Goal: Task Accomplishment & Management: Manage account settings

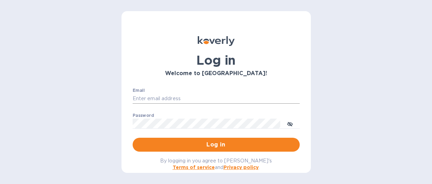
click at [209, 100] on input "Email" at bounding box center [215, 99] width 167 height 10
type input "[PERSON_NAME][EMAIL_ADDRESS][DOMAIN_NAME]"
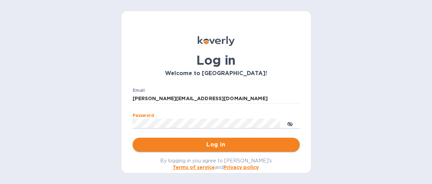
click at [226, 146] on span "Log in" at bounding box center [216, 144] width 156 height 8
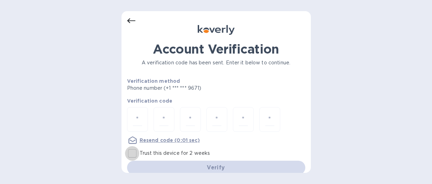
click at [132, 154] on input "Trust this device for 2 weeks" at bounding box center [132, 153] width 15 height 15
checkbox input "true"
click at [142, 115] on div at bounding box center [137, 119] width 21 height 25
type input "2"
type input "7"
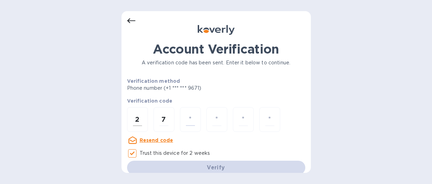
type input "9"
type input "2"
type input "4"
type input "5"
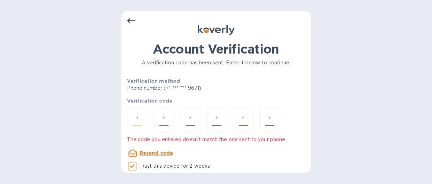
click at [141, 117] on input "number" at bounding box center [137, 119] width 9 height 13
type input "2"
type input "7"
type input "9"
type input "2"
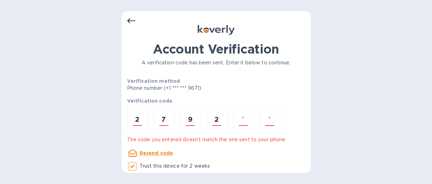
type input "4"
type input "7"
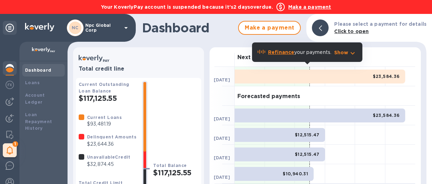
click at [96, 142] on p "$23,644.36" at bounding box center [111, 143] width 49 height 7
click at [10, 153] on icon at bounding box center [10, 150] width 6 height 8
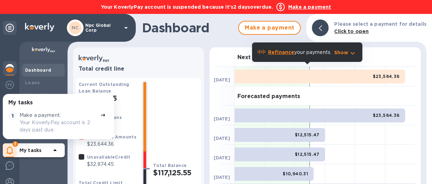
click at [42, 122] on p "Your KoverlyPay account is 2 days past due." at bounding box center [58, 126] width 78 height 15
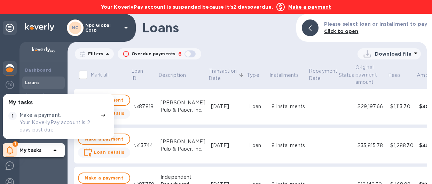
click at [100, 116] on icon at bounding box center [103, 115] width 6 height 6
click at [43, 126] on p "Your KoverlyPay account is 2 days past due." at bounding box center [58, 126] width 78 height 15
click at [256, 37] on div "Loans Please select loan or installment to pay Click to open" at bounding box center [246, 28] width 359 height 28
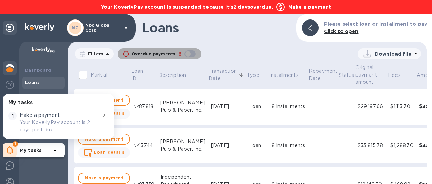
click at [173, 55] on div "Overdue payments" at bounding box center [153, 53] width 47 height 9
checkbox input "true"
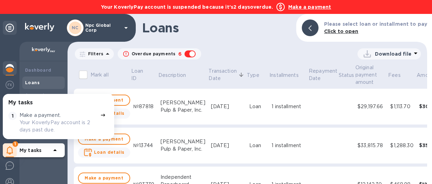
click at [189, 28] on h1 "Loans" at bounding box center [216, 28] width 148 height 15
click at [18, 150] on div "1 My tasks" at bounding box center [34, 150] width 62 height 14
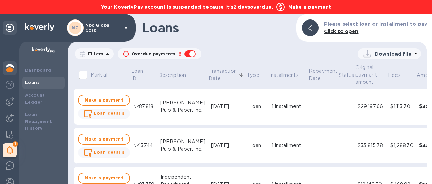
click at [349, 33] on b "Click to open" at bounding box center [341, 32] width 34 height 6
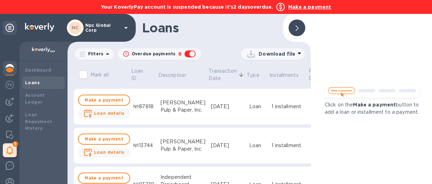
click at [88, 73] on input "Mark all" at bounding box center [83, 74] width 15 height 15
checkbox input "false"
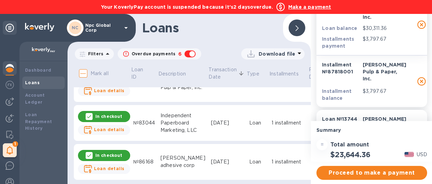
scroll to position [145, 0]
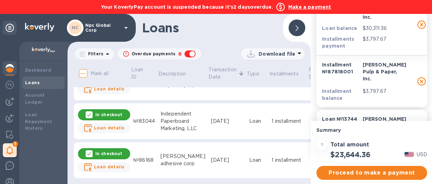
click at [187, 55] on div "button" at bounding box center [190, 54] width 14 height 10
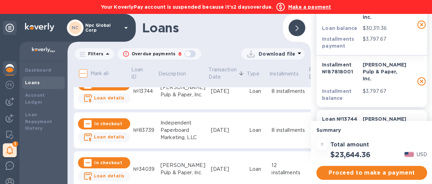
scroll to position [0, 0]
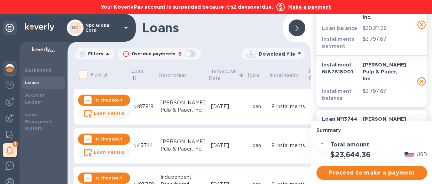
click at [188, 53] on div "button" at bounding box center [190, 54] width 14 height 10
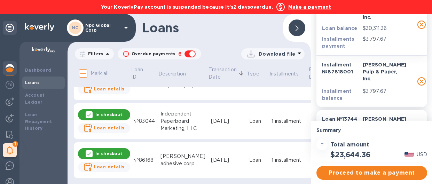
scroll to position [145, 0]
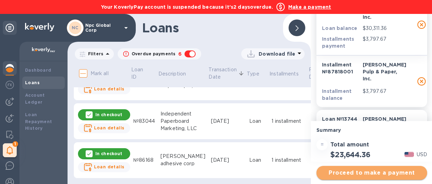
click at [385, 175] on span "Proceed to make a payment" at bounding box center [371, 173] width 99 height 8
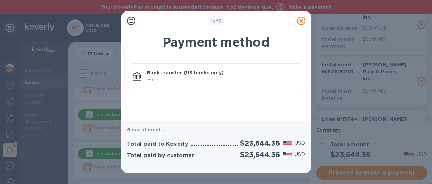
click at [199, 79] on p "Free" at bounding box center [223, 79] width 152 height 7
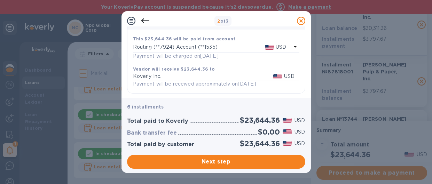
scroll to position [79, 0]
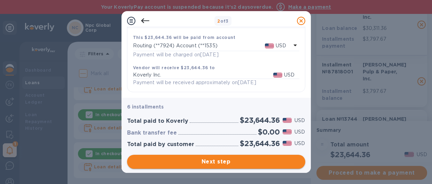
click at [229, 161] on span "Next step" at bounding box center [215, 162] width 167 height 8
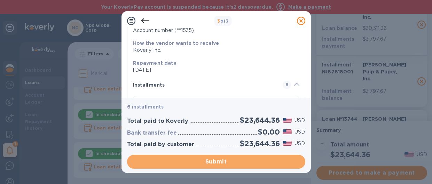
click at [231, 164] on span "Submit" at bounding box center [215, 162] width 167 height 8
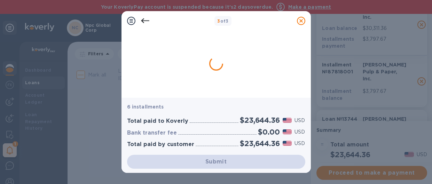
scroll to position [0, 0]
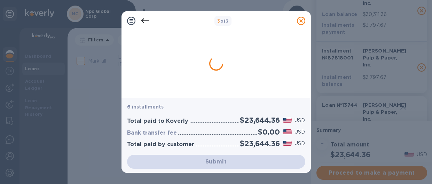
checkbox input "false"
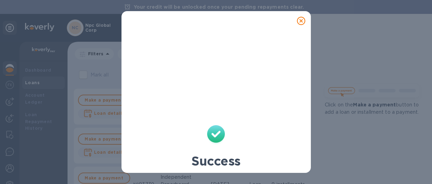
click at [303, 21] on icon at bounding box center [301, 21] width 8 height 8
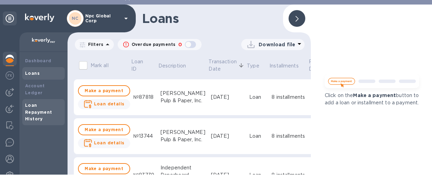
click at [38, 102] on div "Loan Repayment History" at bounding box center [43, 112] width 37 height 21
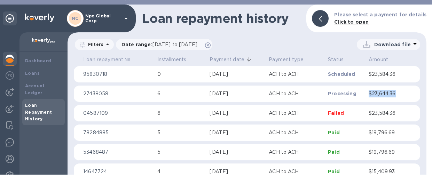
drag, startPoint x: 366, startPoint y: 95, endPoint x: 395, endPoint y: 97, distance: 29.2
click at [395, 97] on p "$23,644.36" at bounding box center [385, 93] width 35 height 7
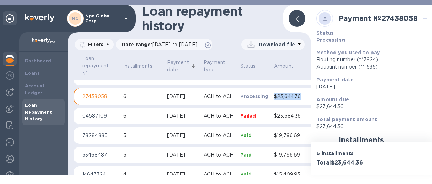
scroll to position [7, 0]
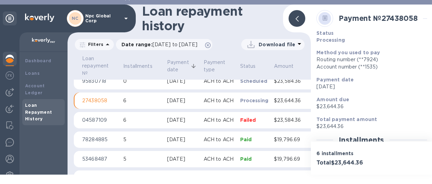
click at [385, 100] on p "Amount due" at bounding box center [371, 99] width 111 height 7
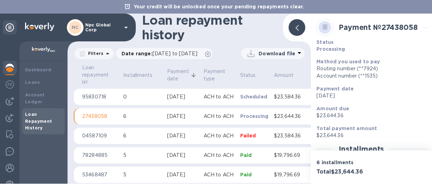
scroll to position [0, 0]
click at [325, 26] on icon at bounding box center [324, 27] width 5 height 5
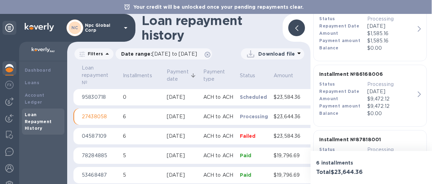
scroll to position [411, 0]
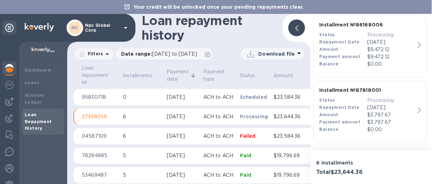
drag, startPoint x: 317, startPoint y: 26, endPoint x: 406, endPoint y: 123, distance: 132.4
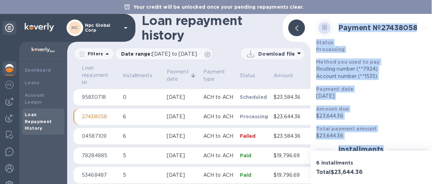
click at [410, 111] on p "Amount due" at bounding box center [371, 108] width 111 height 7
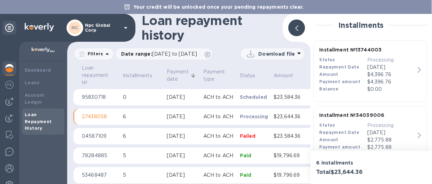
scroll to position [132, 0]
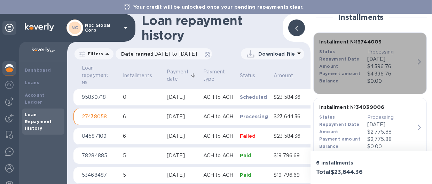
click at [417, 62] on icon "button" at bounding box center [418, 62] width 3 height 6
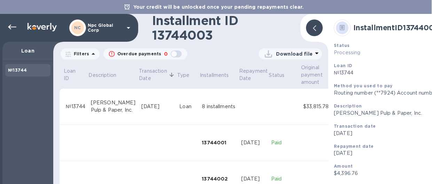
drag, startPoint x: 343, startPoint y: 28, endPoint x: 357, endPoint y: 31, distance: 14.5
click at [344, 29] on icon at bounding box center [341, 27] width 5 height 5
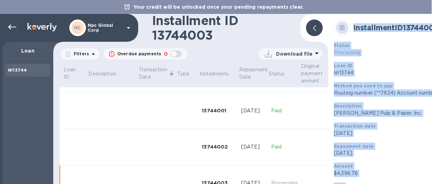
drag, startPoint x: 357, startPoint y: 164, endPoint x: 357, endPoint y: 26, distance: 137.3
click at [352, 24] on div "Installment ID 13744003 Status Processing Loan ID №13744 Method you used to pay…" at bounding box center [397, 135] width 132 height 237
copy div "Installment ID 13744003 Status Processing Loan ID №13744 Method you used to pay…"
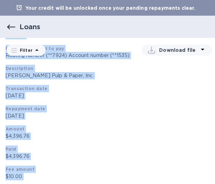
scroll to position [63, 0]
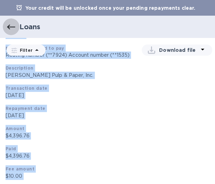
click at [12, 25] on icon "button" at bounding box center [11, 27] width 8 height 8
click at [120, 106] on div "Repayment date" at bounding box center [108, 108] width 204 height 7
click at [10, 26] on icon "button" at bounding box center [11, 27] width 8 height 8
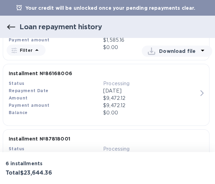
scroll to position [434, 0]
